Goal: Transaction & Acquisition: Purchase product/service

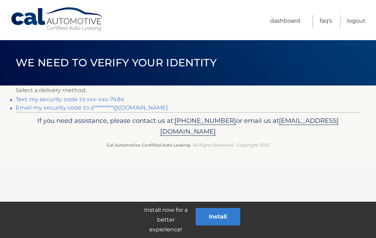
click at [69, 97] on link "Text my security code to xxx-xxx-7484" at bounding box center [70, 99] width 109 height 7
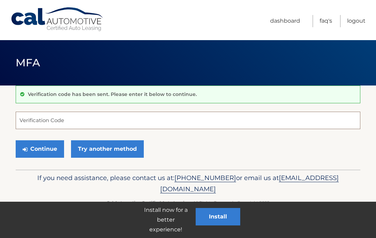
click at [124, 121] on input "Verification Code" at bounding box center [188, 120] width 345 height 17
type input "616930"
click at [44, 145] on button "Continue" at bounding box center [40, 148] width 48 height 17
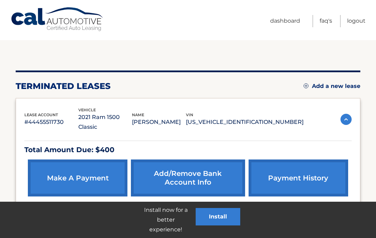
scroll to position [51, 0]
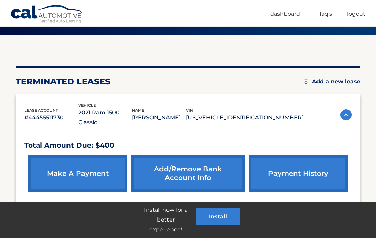
click at [98, 162] on link "make a payment" at bounding box center [78, 173] width 100 height 37
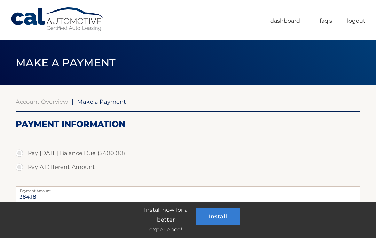
select select "OWY0ODM1ODktMTMyMi00NzNiLWI4ZmYtMTYwYjA1OWUzY2Nm"
click at [18, 150] on label "Pay [DATE] Balance Due ($400.00)" at bounding box center [188, 153] width 345 height 14
click at [18, 150] on input "Pay [DATE] Balance Due ($400.00)" at bounding box center [21, 151] width 7 height 11
radio input "true"
type input "400.00"
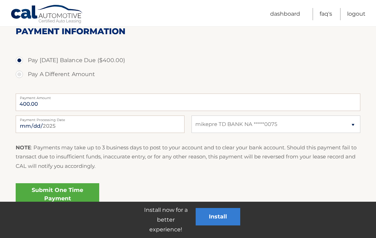
scroll to position [122, 0]
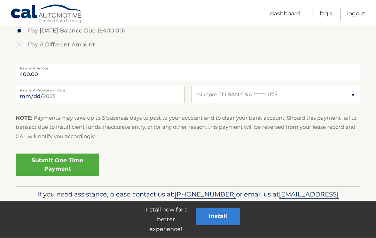
click at [79, 160] on link "Submit One Time Payment" at bounding box center [58, 165] width 84 height 22
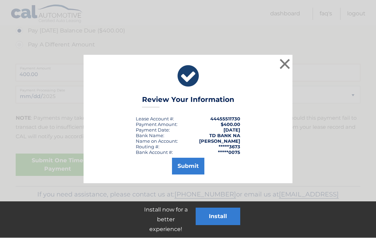
scroll to position [122, 0]
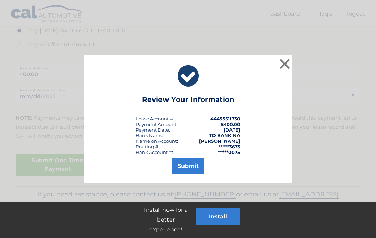
click at [190, 168] on button "Submit" at bounding box center [188, 166] width 32 height 17
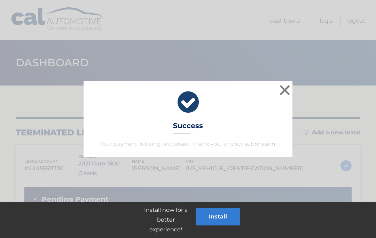
click at [287, 90] on button "×" at bounding box center [285, 90] width 14 height 14
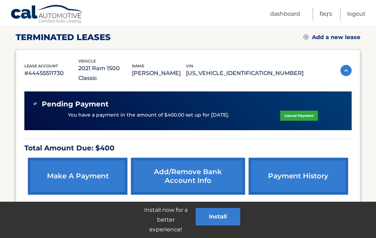
scroll to position [97, 0]
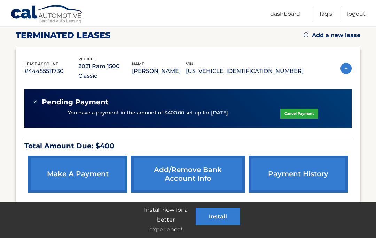
click at [347, 63] on img at bounding box center [346, 68] width 11 height 11
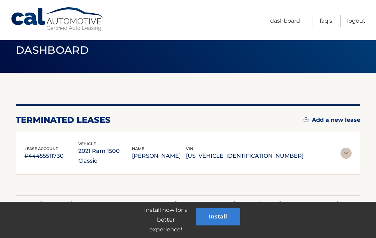
scroll to position [12, 0]
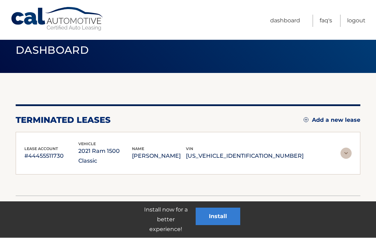
click at [358, 21] on link "Logout" at bounding box center [356, 21] width 18 height 12
